Goal: Obtain resource: Obtain resource

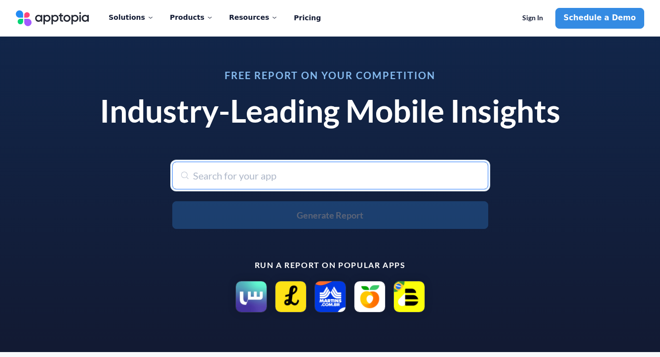
click at [278, 179] on input "text" at bounding box center [330, 176] width 316 height 28
click at [271, 178] on input "text" at bounding box center [330, 176] width 316 height 28
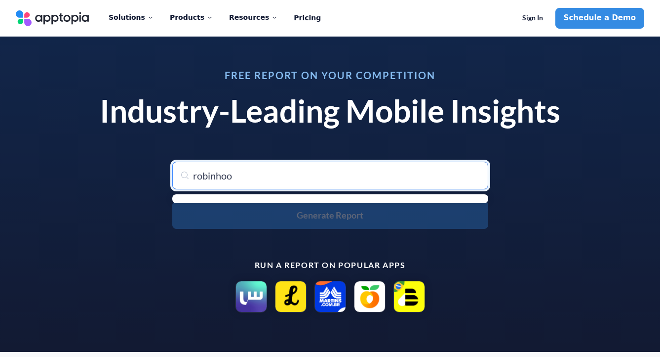
type input "robinhood"
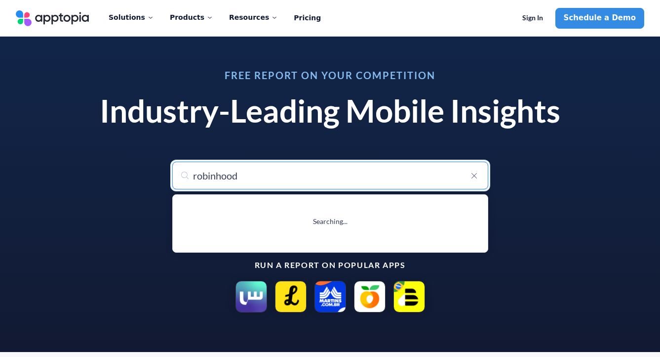
type input "robinhood: Trading & Investing"
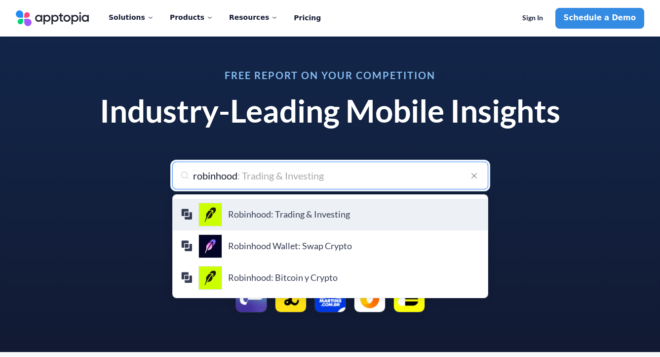
click at [281, 212] on h4 "Robinhood: Trading & Investing" at bounding box center [354, 214] width 252 height 11
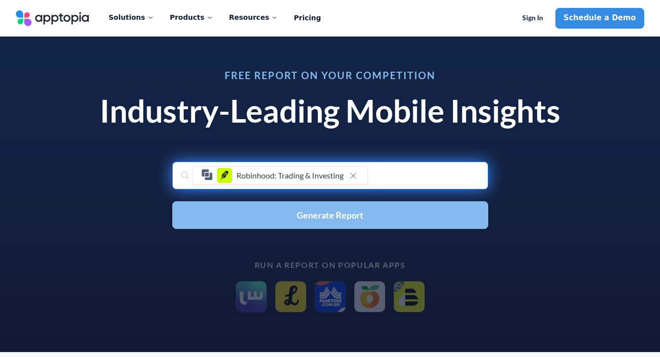
click at [301, 215] on span "Generate Report" at bounding box center [330, 214] width 67 height 9
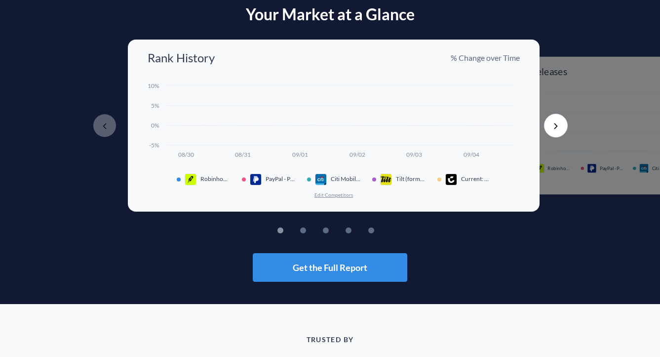
scroll to position [50, 0]
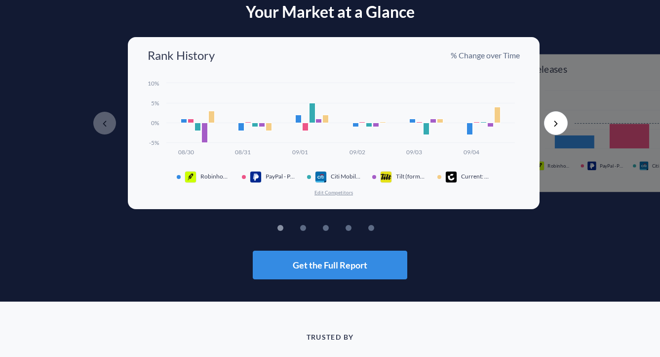
click at [209, 117] on rect at bounding box center [212, 117] width 6 height 12
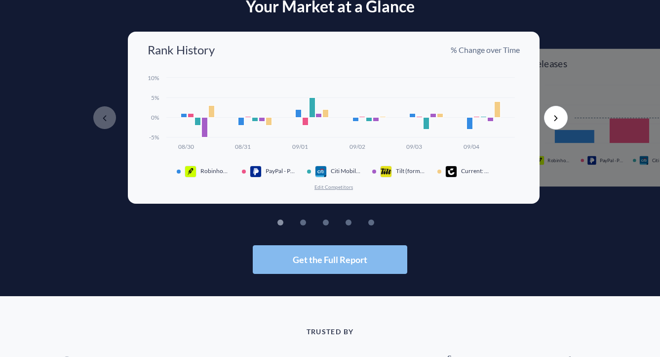
click at [359, 264] on span "Get the Full Report" at bounding box center [330, 259] width 75 height 9
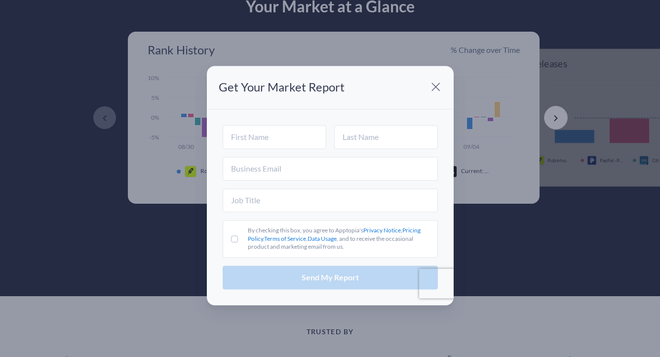
click at [432, 85] on span at bounding box center [436, 88] width 20 height 20
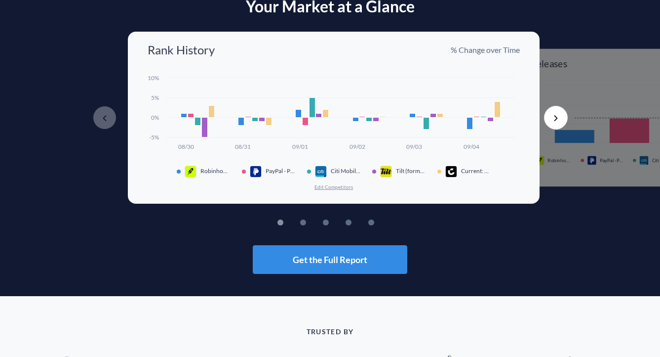
click at [548, 114] on button "Next" at bounding box center [556, 118] width 24 height 24
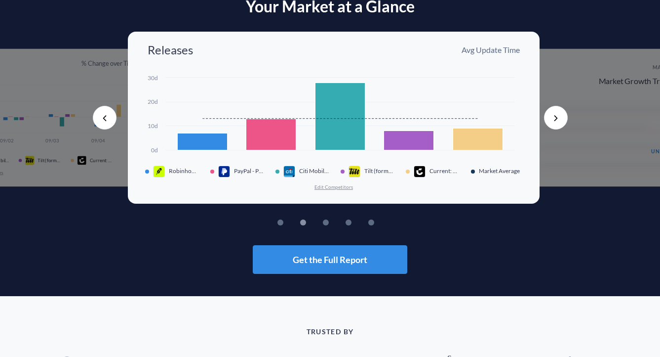
click at [548, 114] on button "Next" at bounding box center [556, 118] width 24 height 24
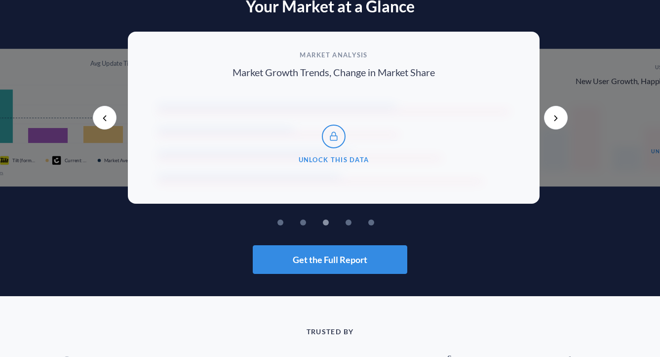
click at [548, 114] on button "Next" at bounding box center [556, 118] width 24 height 24
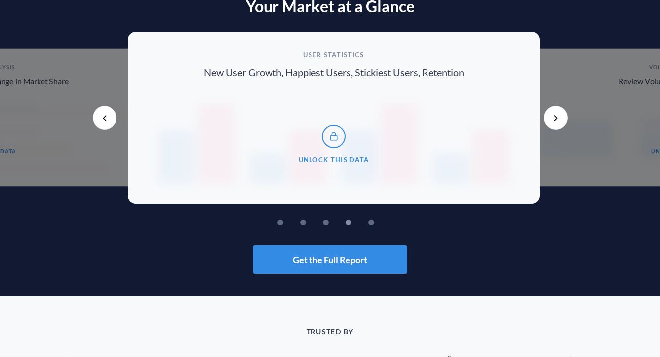
click at [548, 114] on button "Next" at bounding box center [556, 118] width 24 height 24
